Goal: Information Seeking & Learning: Learn about a topic

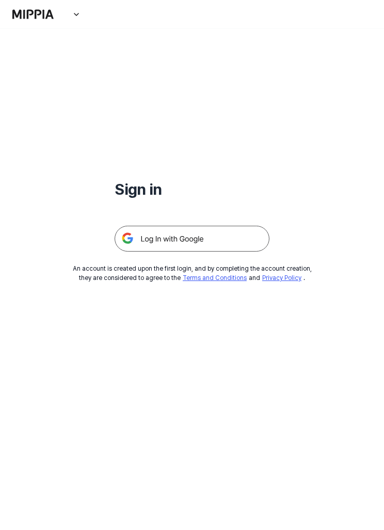
click at [232, 242] on img at bounding box center [192, 239] width 155 height 26
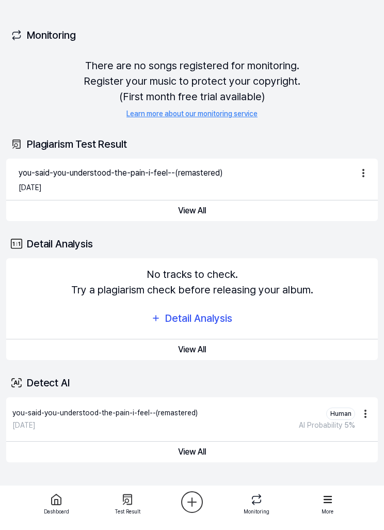
click at [212, 457] on button "View All" at bounding box center [192, 452] width 372 height 21
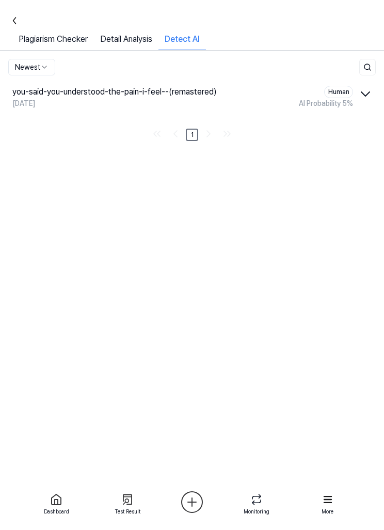
click at [365, 94] on icon "button" at bounding box center [365, 94] width 17 height 17
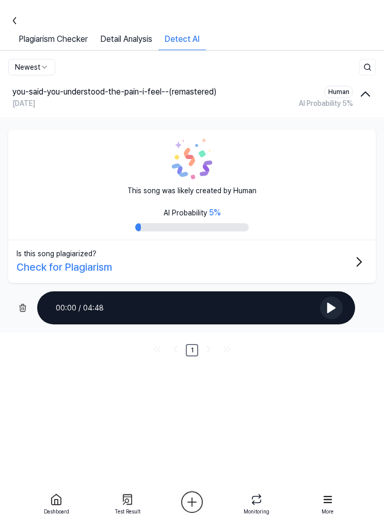
click at [366, 98] on icon "button" at bounding box center [365, 94] width 17 height 17
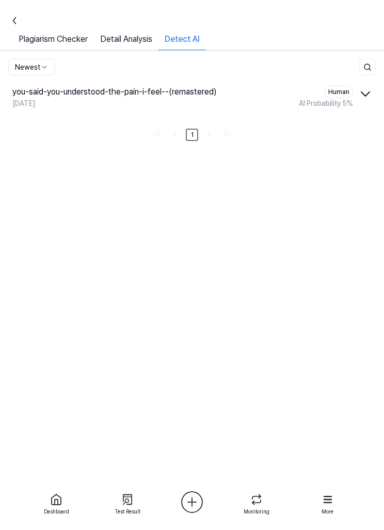
click at [362, 97] on icon "button" at bounding box center [365, 94] width 17 height 17
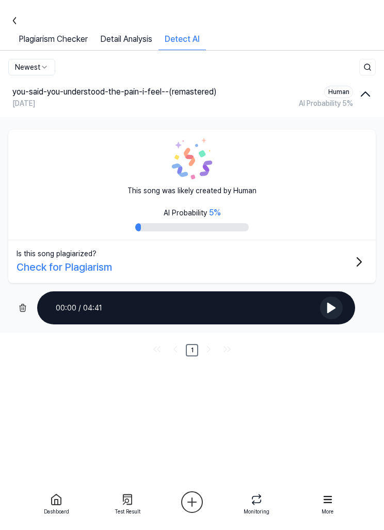
click at [143, 37] on link "Detail Analysis" at bounding box center [126, 41] width 65 height 17
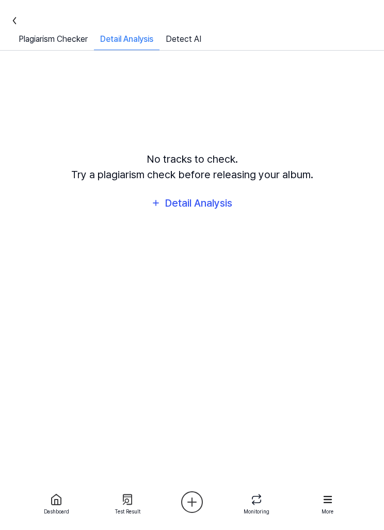
click at [139, 46] on div "Detail Analysis" at bounding box center [127, 41] width 66 height 17
click at [63, 44] on link "Plagiarism Checker" at bounding box center [53, 41] width 82 height 17
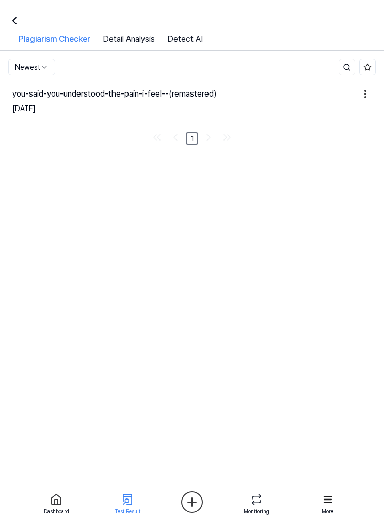
click at [74, 35] on div "Plagiarism Checker" at bounding box center [54, 41] width 84 height 17
click at [354, 93] on div "you-said-you-understood-the-pain-i-feel--(remastered)" at bounding box center [183, 94] width 343 height 12
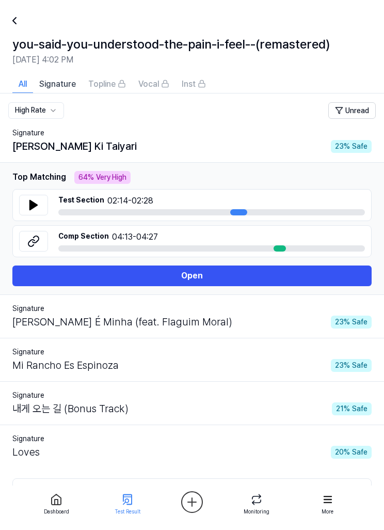
click at [115, 85] on span "Topline" at bounding box center [101, 84] width 27 height 12
click at [202, 75] on button "Inst" at bounding box center [194, 83] width 37 height 19
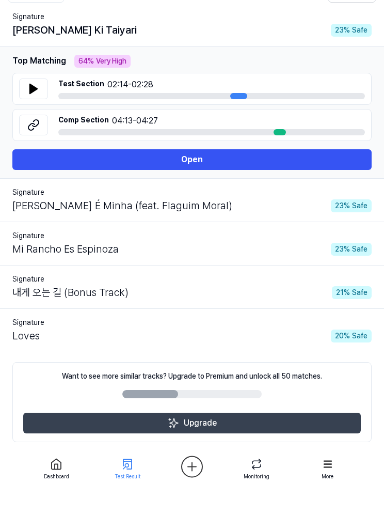
scroll to position [81, 0]
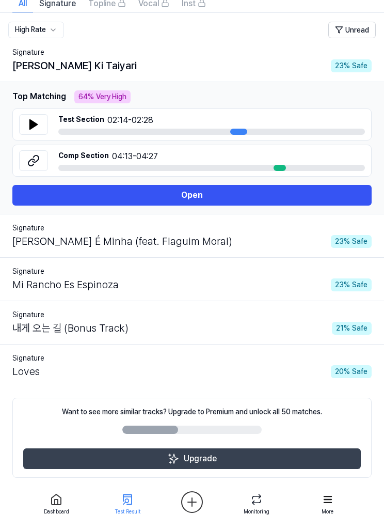
click at [267, 454] on button "Upgrade" at bounding box center [192, 458] width 338 height 21
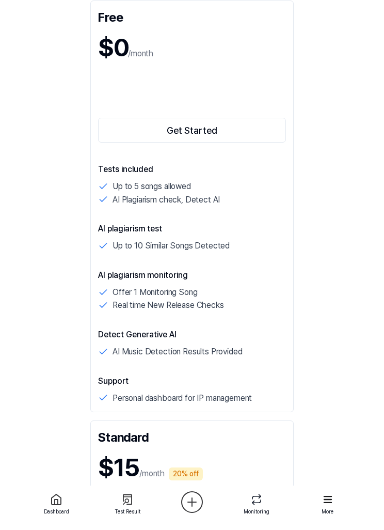
scroll to position [0, 0]
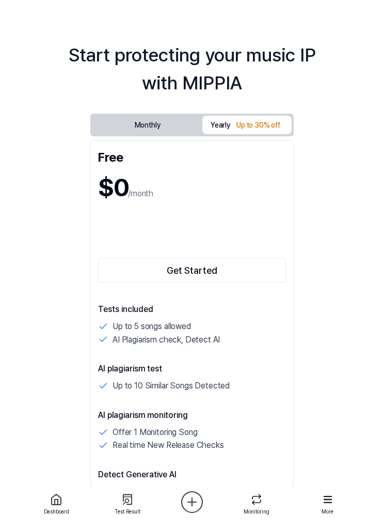
click at [180, 127] on button "Monthly" at bounding box center [147, 125] width 110 height 19
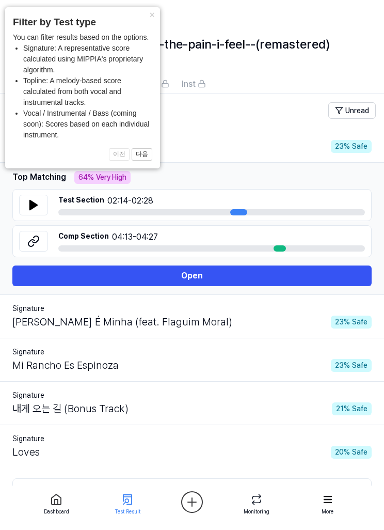
scroll to position [114, 0]
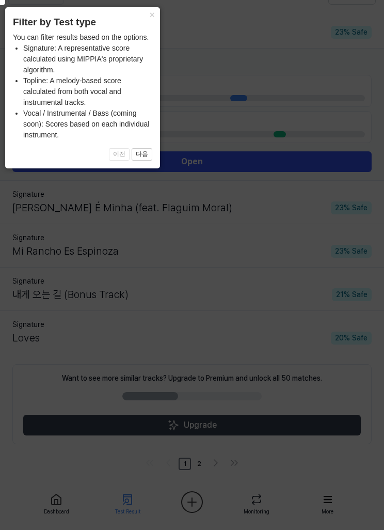
click at [146, 21] on button "×" at bounding box center [152, 14] width 17 height 14
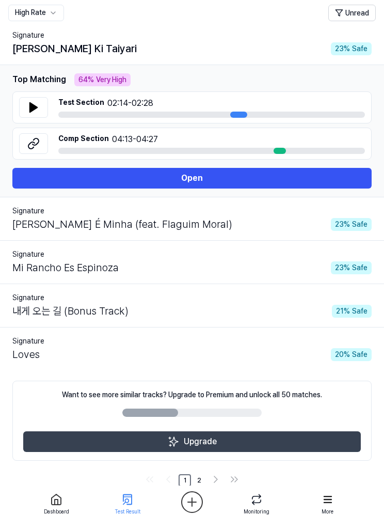
scroll to position [0, 0]
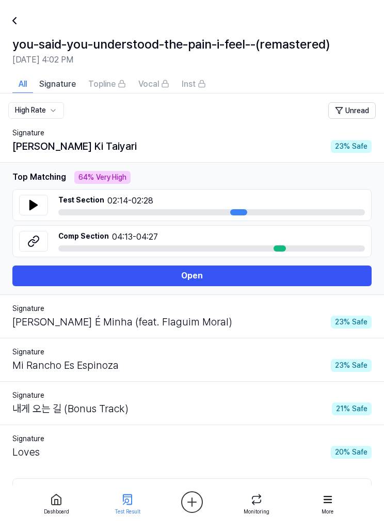
click at [19, 21] on icon at bounding box center [14, 20] width 12 height 12
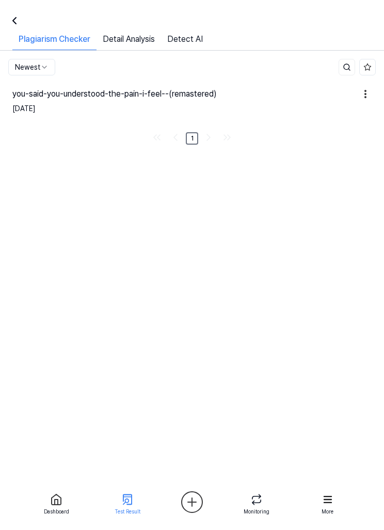
click at [150, 41] on link "Detail Analysis" at bounding box center [129, 41] width 65 height 17
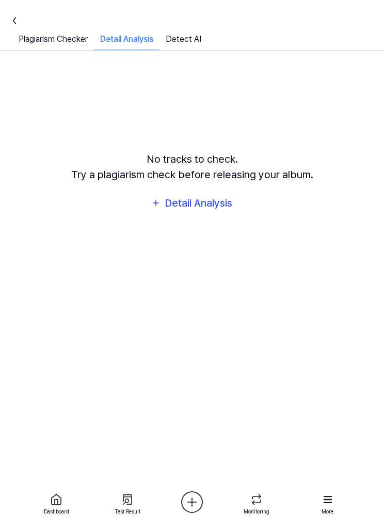
click at [197, 44] on link "Detect AI" at bounding box center [184, 41] width 48 height 17
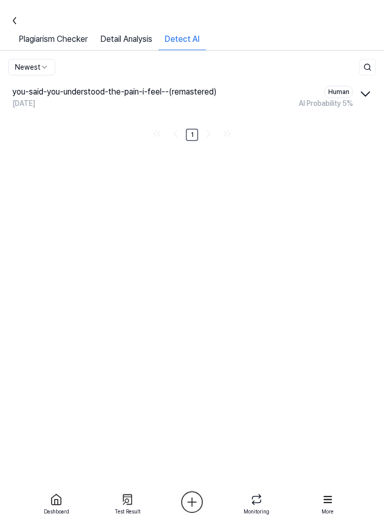
click at [373, 92] on icon "button" at bounding box center [365, 94] width 17 height 17
